Goal: Information Seeking & Learning: Find specific page/section

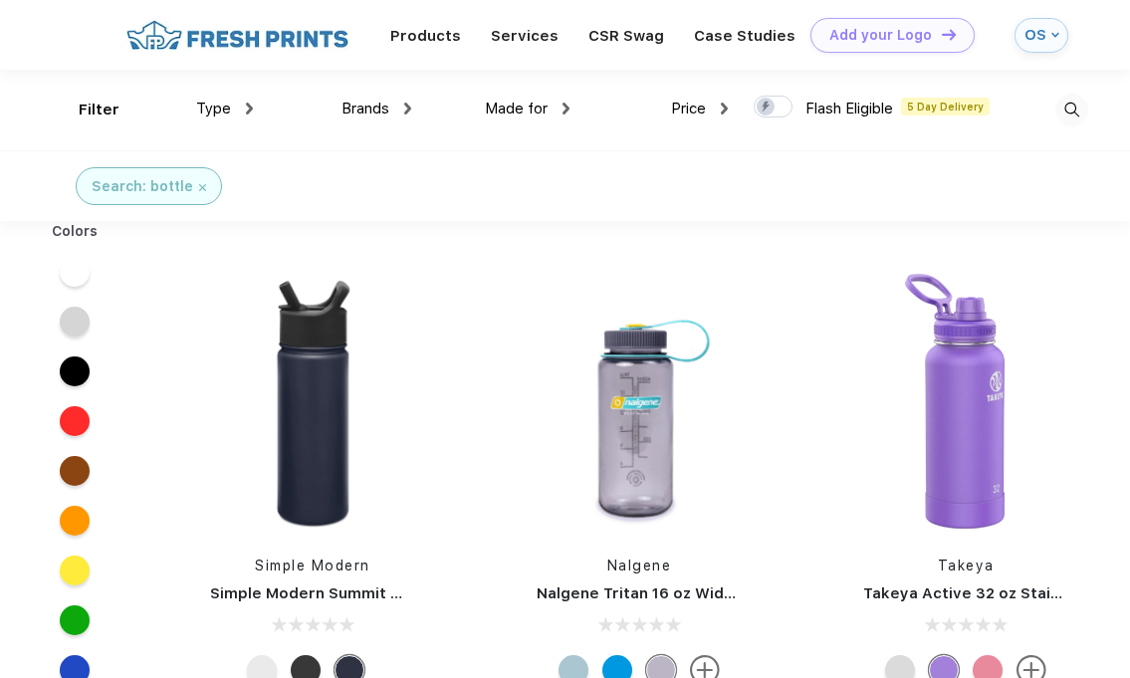
scroll to position [1, 0]
click at [362, 105] on span "Brands" at bounding box center [365, 108] width 48 height 18
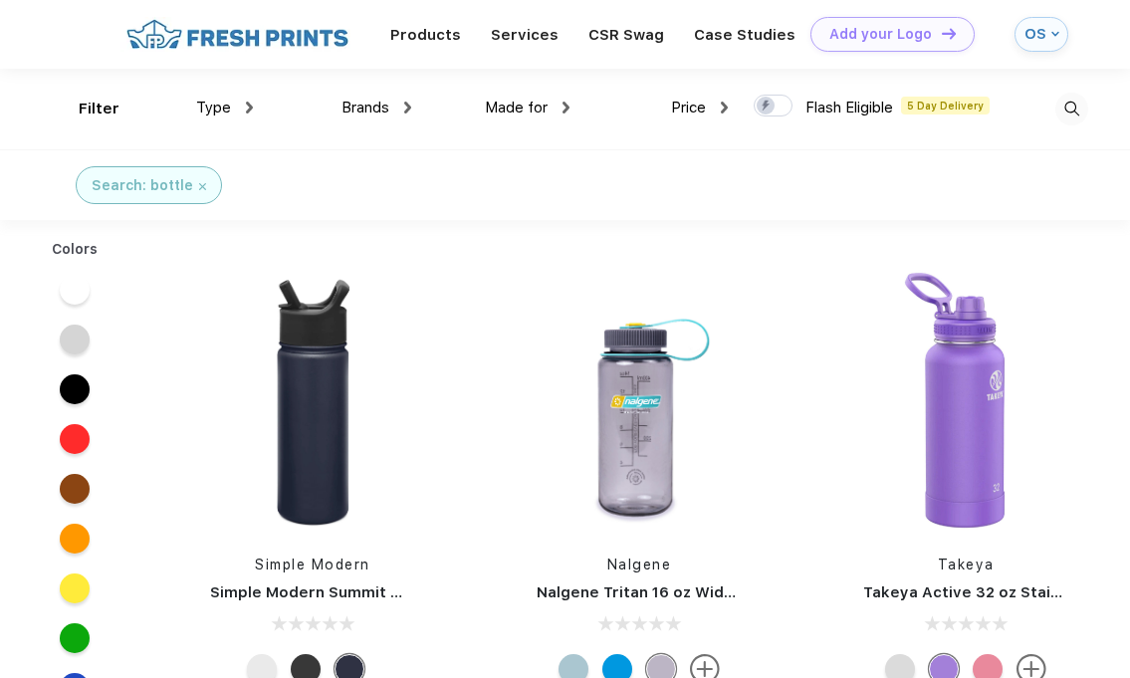
click at [387, 112] on span "Brands" at bounding box center [365, 108] width 48 height 18
click at [419, 106] on div "Made for Unisex Women Men Youth" at bounding box center [490, 109] width 158 height 81
click at [1062, 114] on img at bounding box center [1071, 109] width 33 height 33
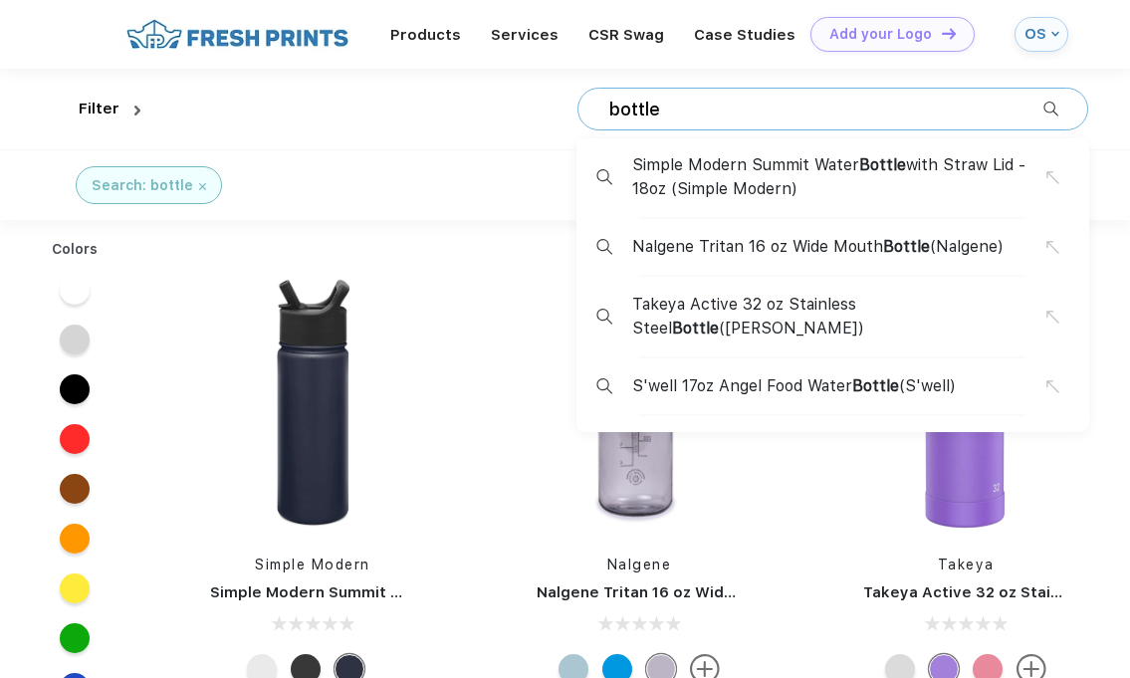
click at [1041, 120] on div "bottle Simple Modern Summit Water Bottle with Straw Lid - 18oz (Simple Modern) …" at bounding box center [832, 109] width 511 height 43
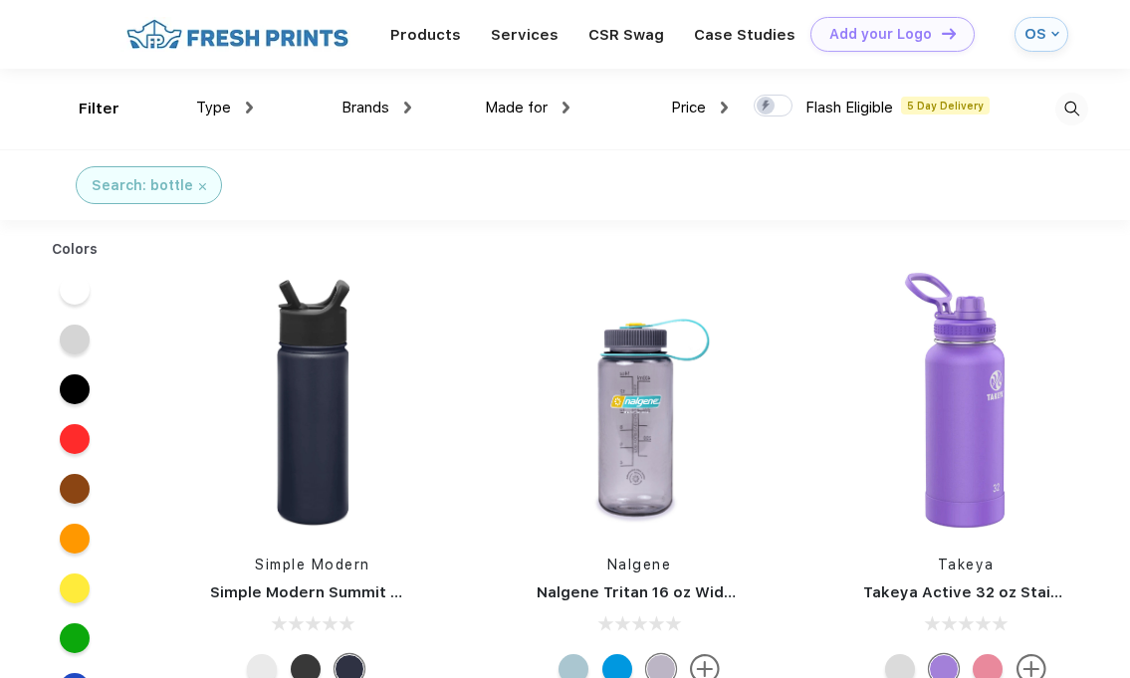
click at [1066, 109] on img at bounding box center [1071, 109] width 33 height 33
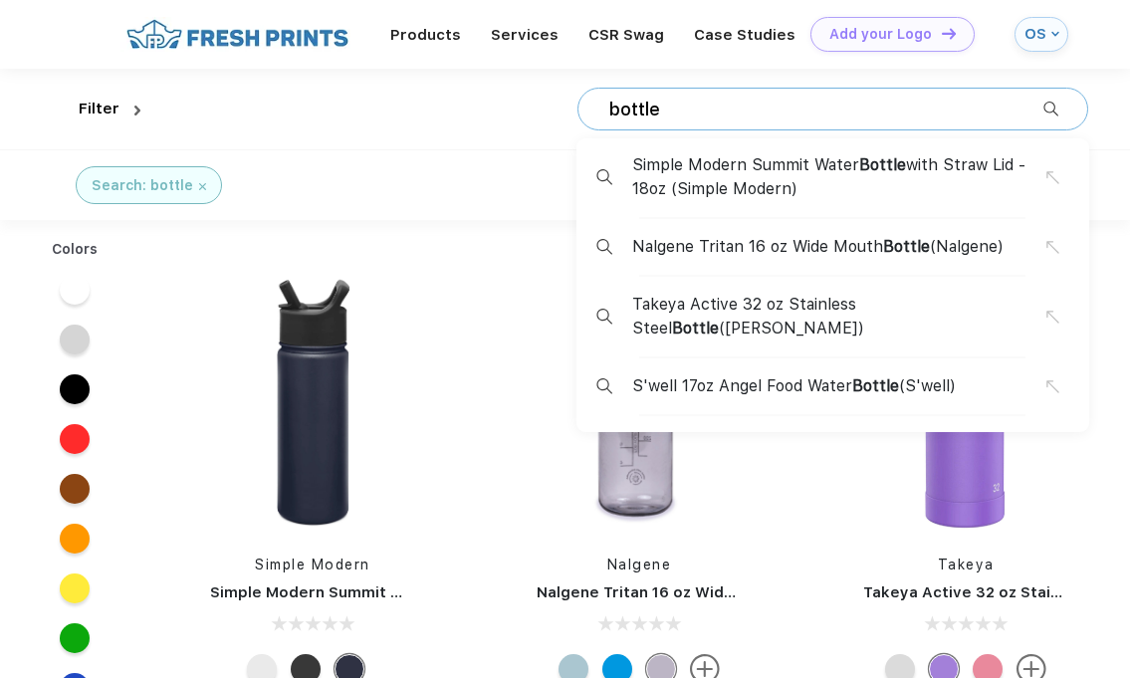
drag, startPoint x: 758, startPoint y: 102, endPoint x: 572, endPoint y: 105, distance: 186.2
click at [572, 105] on div "bottle Simple Modern Summit Water Bottle with Straw Lid - 18oz (Simple Modern) …" at bounding box center [617, 109] width 939 height 81
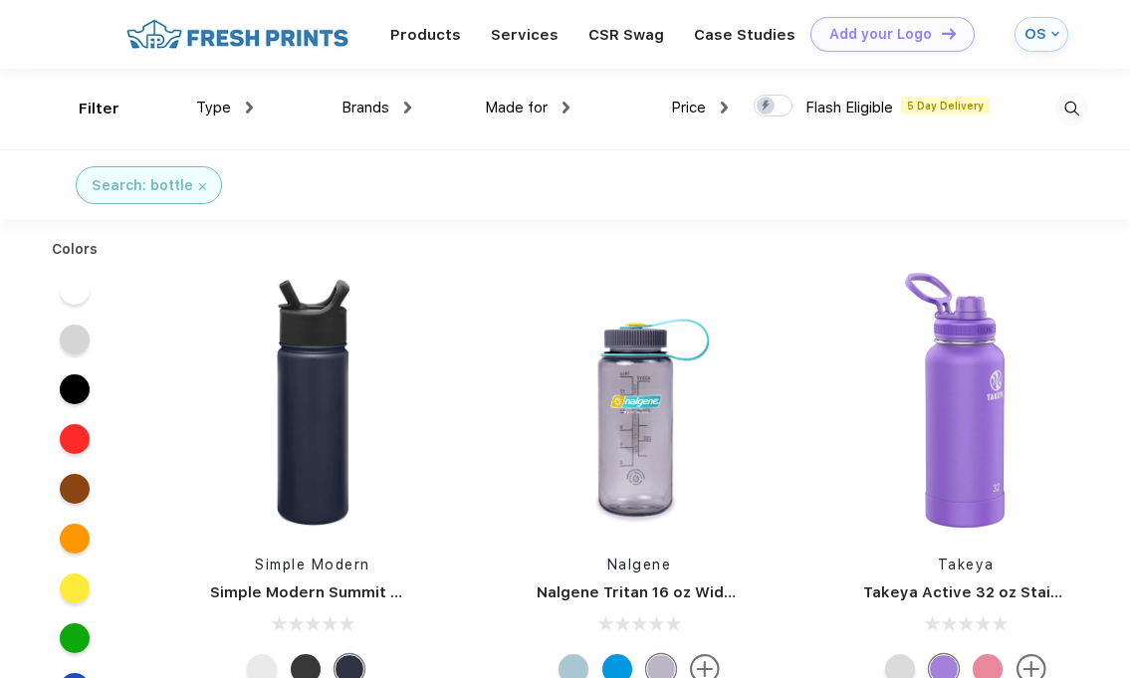
click at [407, 113] on div "Brands" at bounding box center [376, 108] width 70 height 23
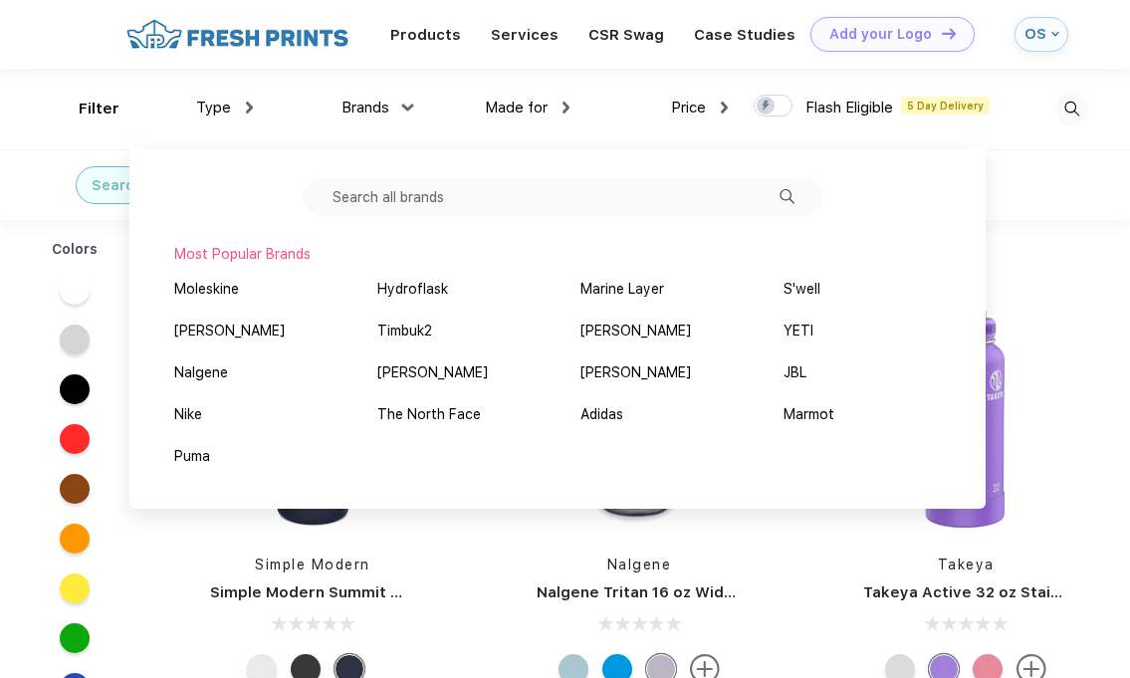
click at [399, 212] on input "text" at bounding box center [563, 197] width 520 height 38
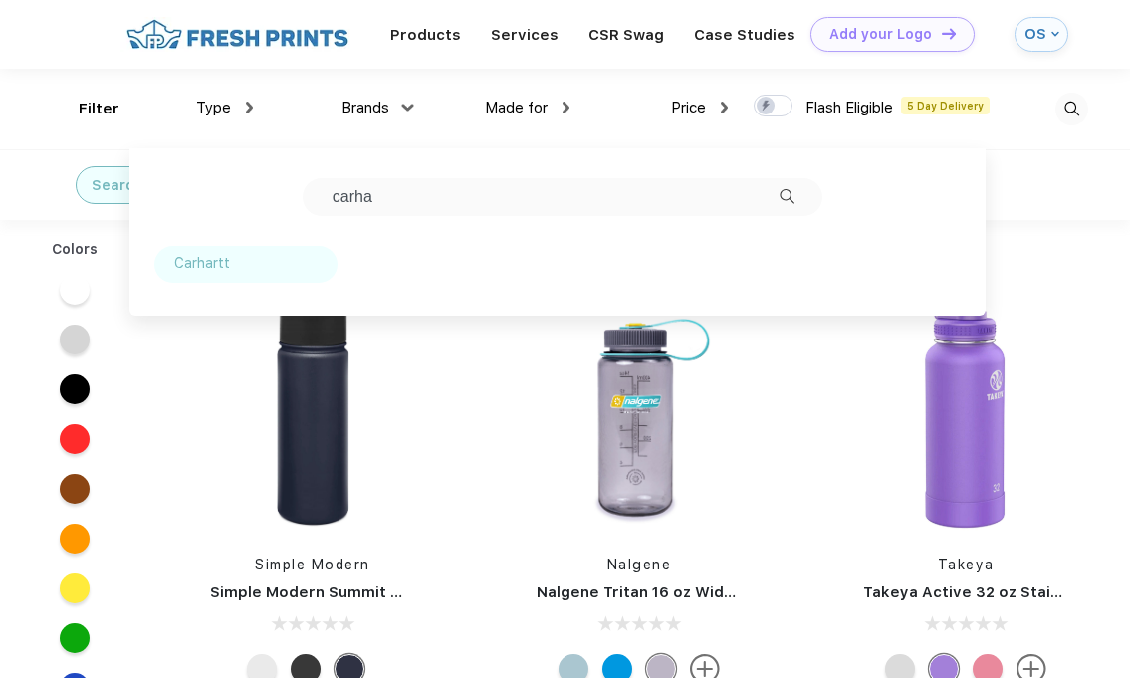
type input "carha"
click at [207, 274] on div "Carhartt" at bounding box center [202, 263] width 56 height 21
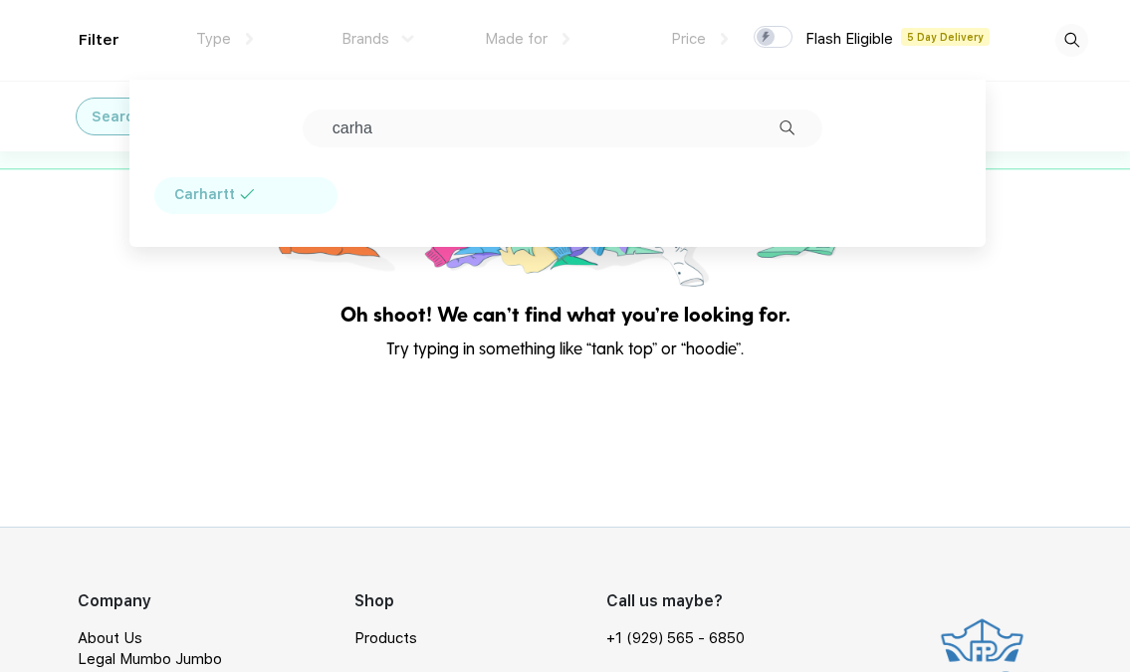
scroll to position [161, 0]
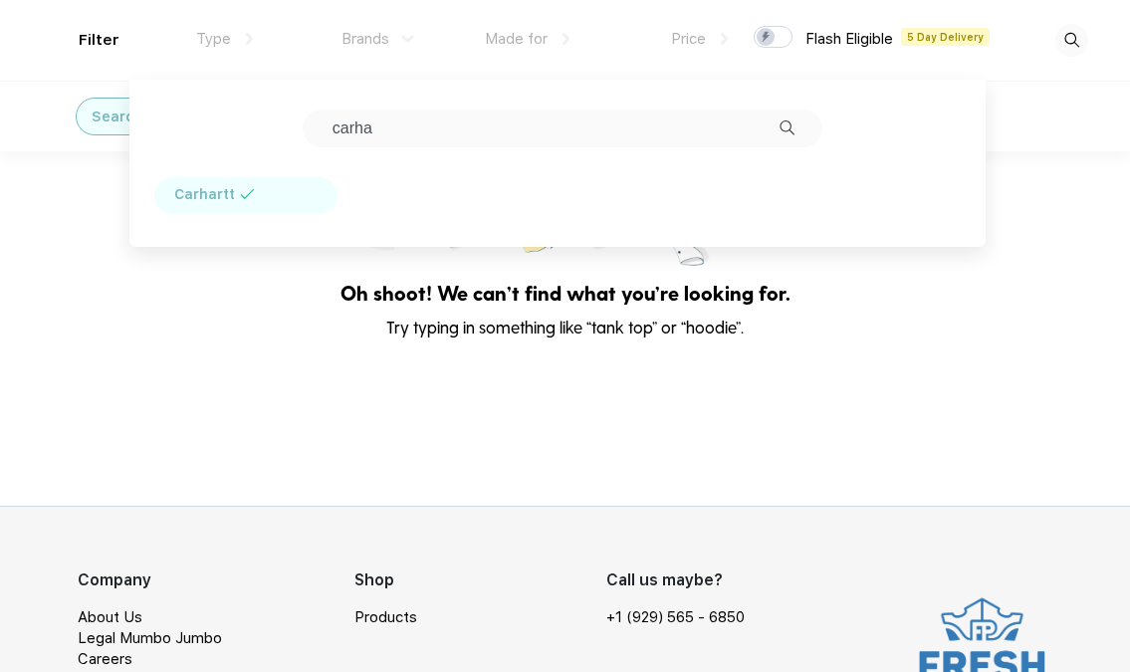
click at [342, 478] on div "Products Services CSR Swag Case Studies Natural Light [PERSON_NAME] Own Add you…" at bounding box center [565, 348] width 1130 height 1018
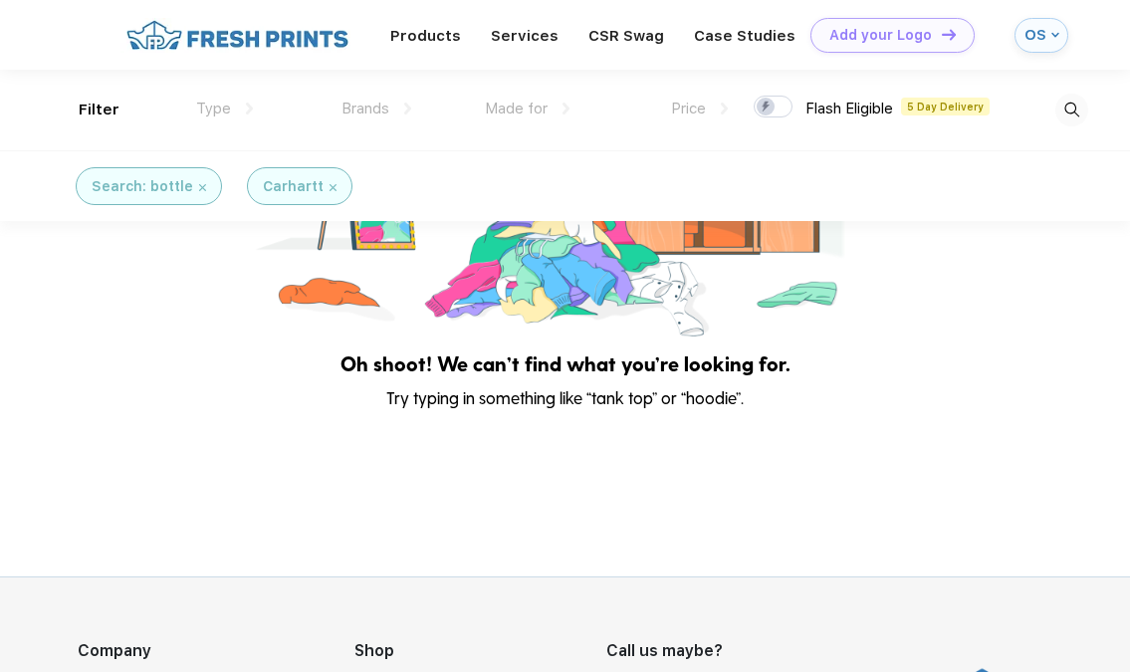
scroll to position [5, 0]
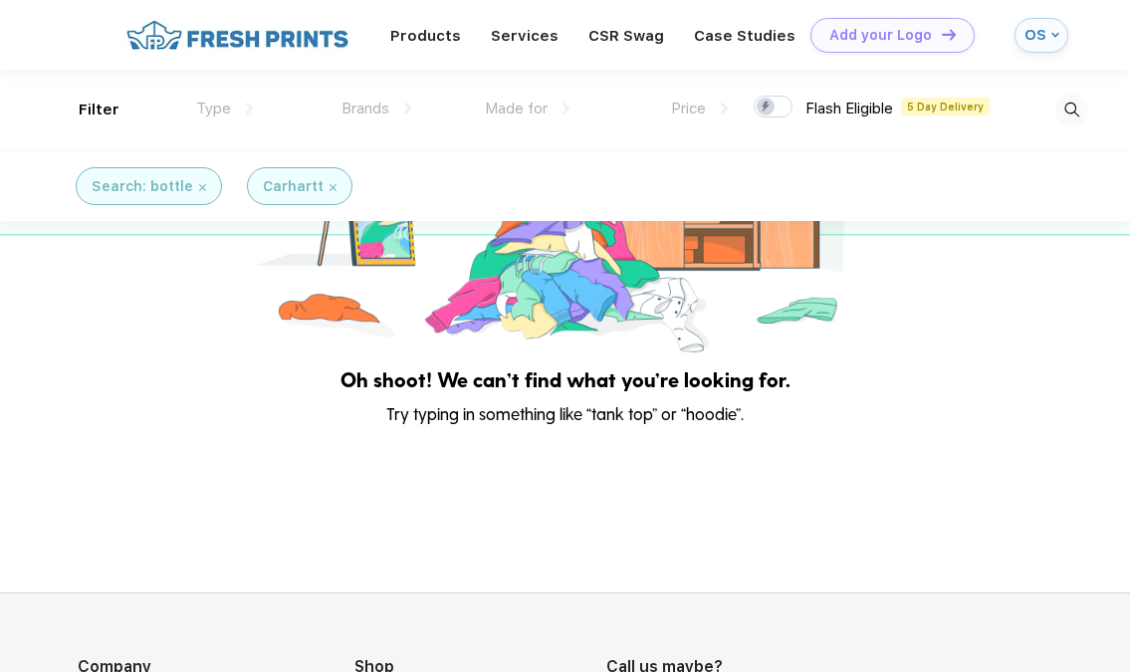
click at [206, 192] on div "Search: bottle" at bounding box center [149, 186] width 146 height 38
click at [199, 186] on img at bounding box center [202, 187] width 7 height 7
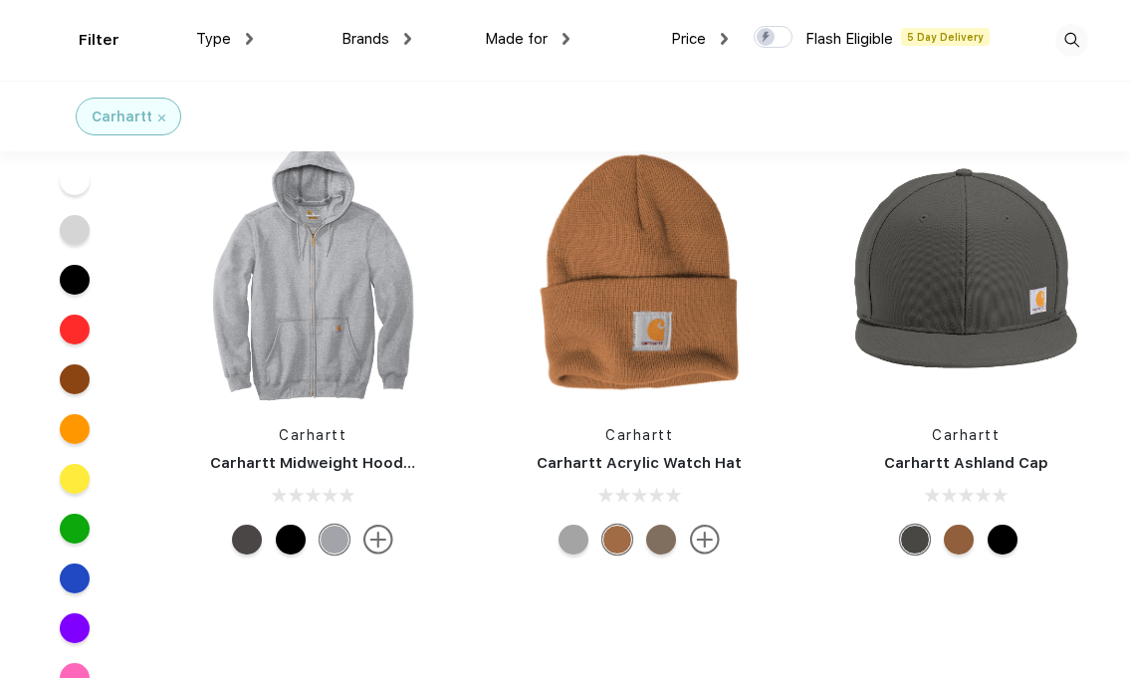
scroll to position [5929, 0]
